Goal: Task Accomplishment & Management: Use online tool/utility

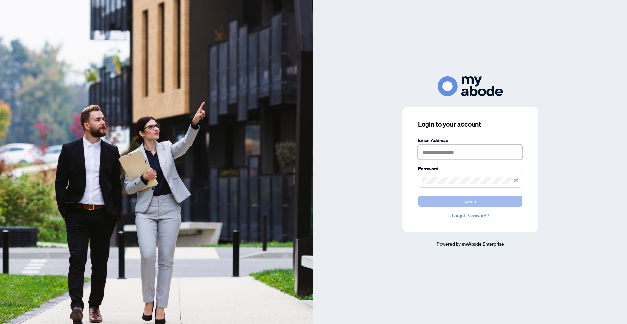
type input "**********"
click at [493, 201] on button "Login" at bounding box center [470, 201] width 105 height 11
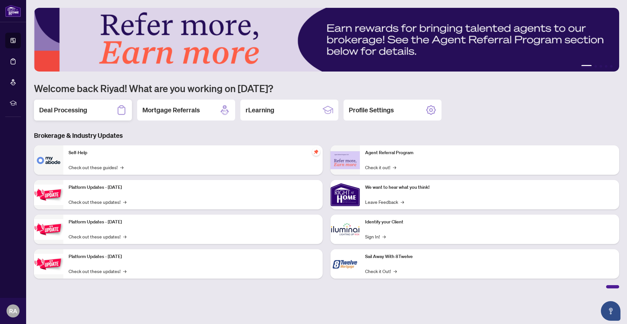
click at [74, 111] on h2 "Deal Processing" at bounding box center [63, 110] width 48 height 9
